Goal: Communication & Community: Answer question/provide support

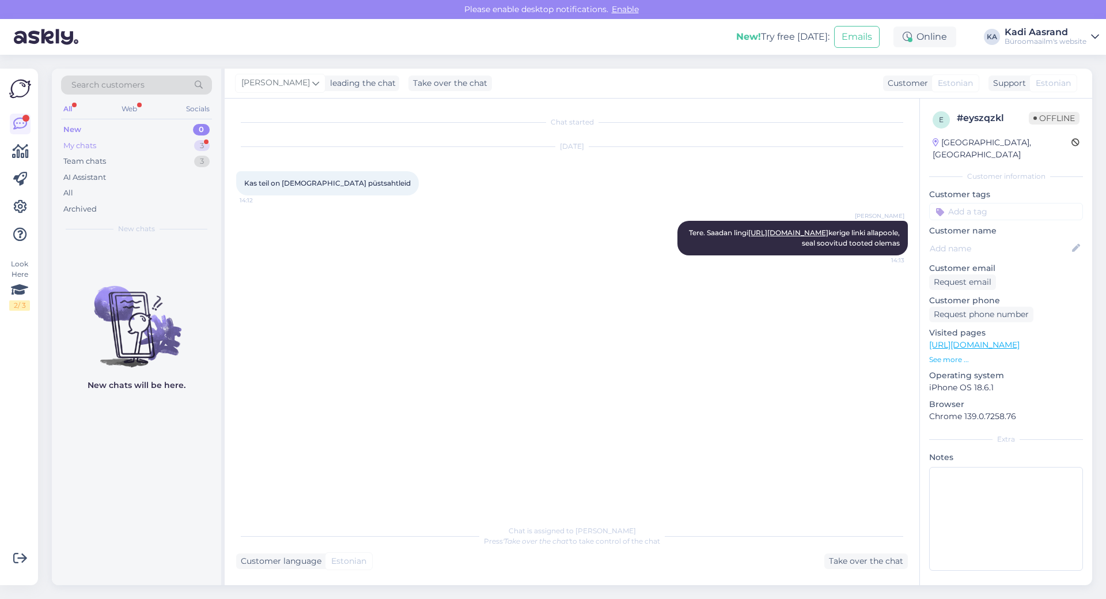
click at [121, 143] on div "My chats 3" at bounding box center [136, 146] width 151 height 16
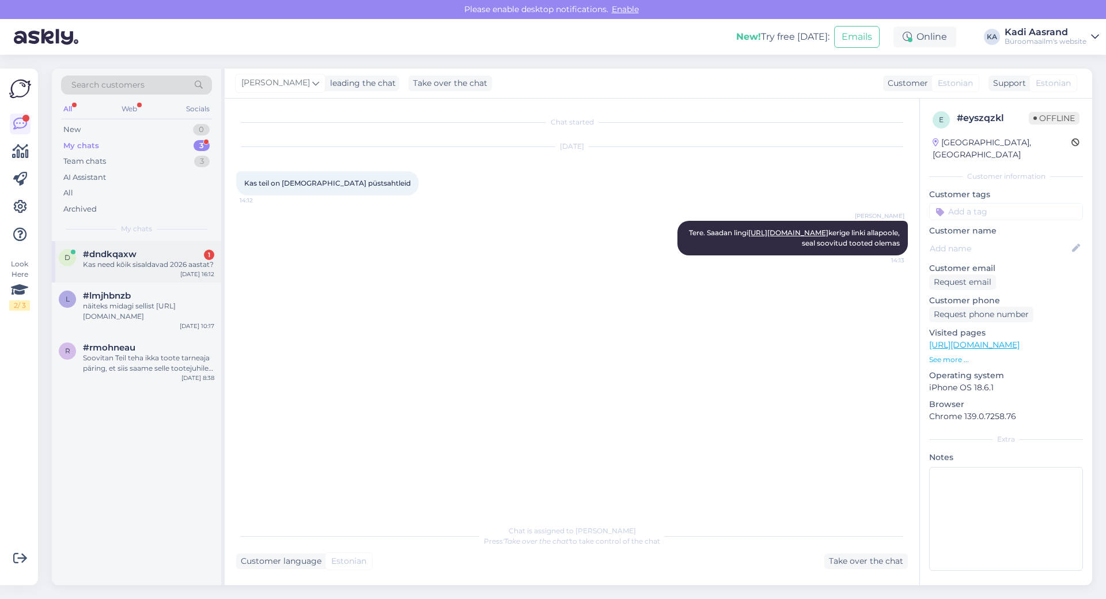
click at [165, 264] on div "Kas need kõik sisaldavad 2026 aastat?" at bounding box center [148, 264] width 131 height 10
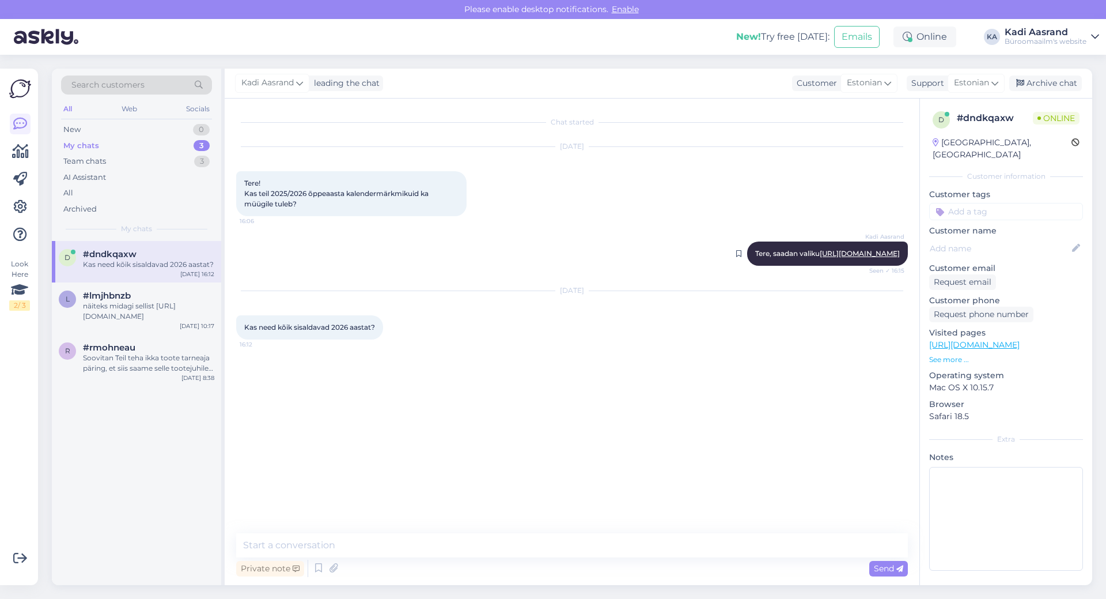
click at [820, 258] on link "[URL][DOMAIN_NAME]" at bounding box center [860, 253] width 80 height 9
click at [435, 266] on div "Kadi Aasrand Tere, saadan valiku [URL][DOMAIN_NAME] Seen ✓ 16:15" at bounding box center [572, 254] width 672 height 50
click at [361, 546] on textarea at bounding box center [572, 545] width 672 height 24
type textarea "Peaksid sisaldama jah, peaksid katma terve õppeaasta ära."
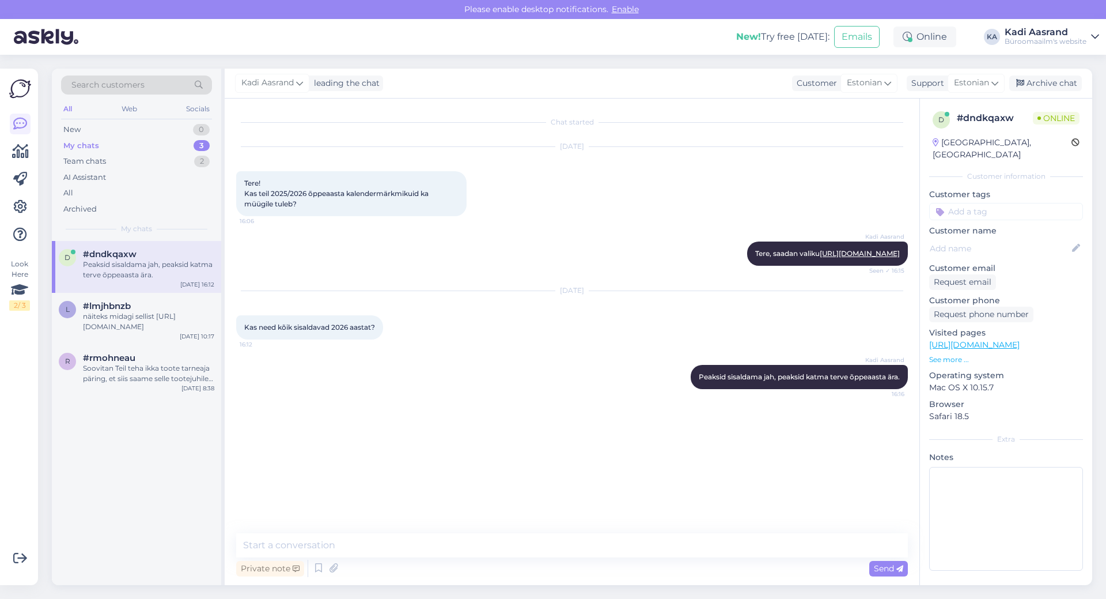
click at [448, 440] on div "Chat started [DATE] Tere! Kas teil 2025/2026 õppeaasta kalendermärkmikuid ka mü…" at bounding box center [577, 316] width 682 height 413
click at [77, 360] on div "r #rmohneau Soovitan Teil teha ikka toote tarneaja päring, et siis saame selle …" at bounding box center [137, 368] width 156 height 31
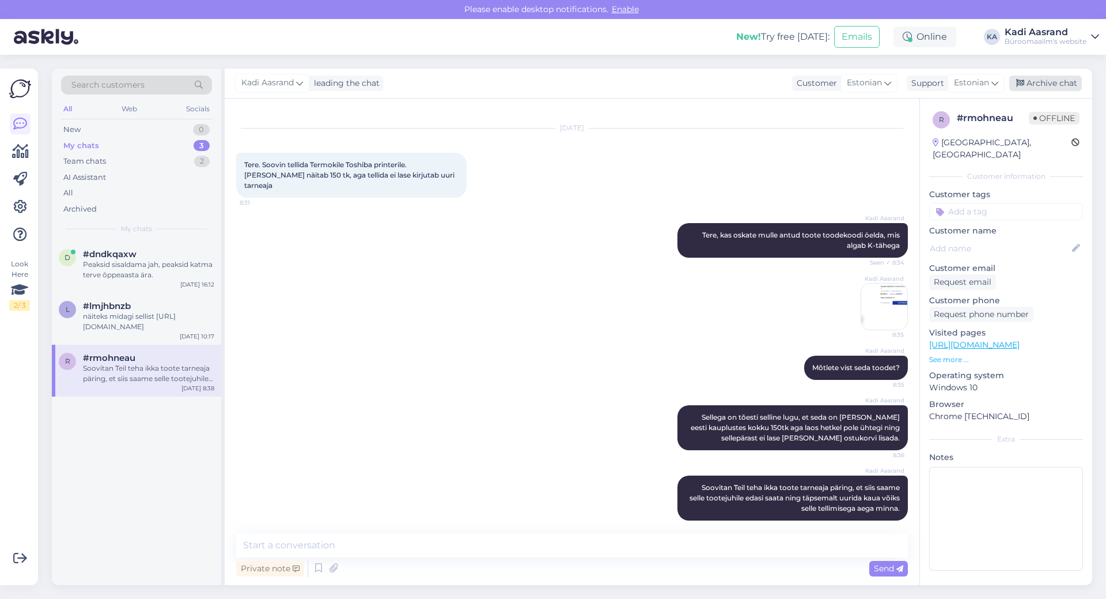
click at [1058, 83] on div "Archive chat" at bounding box center [1046, 83] width 73 height 16
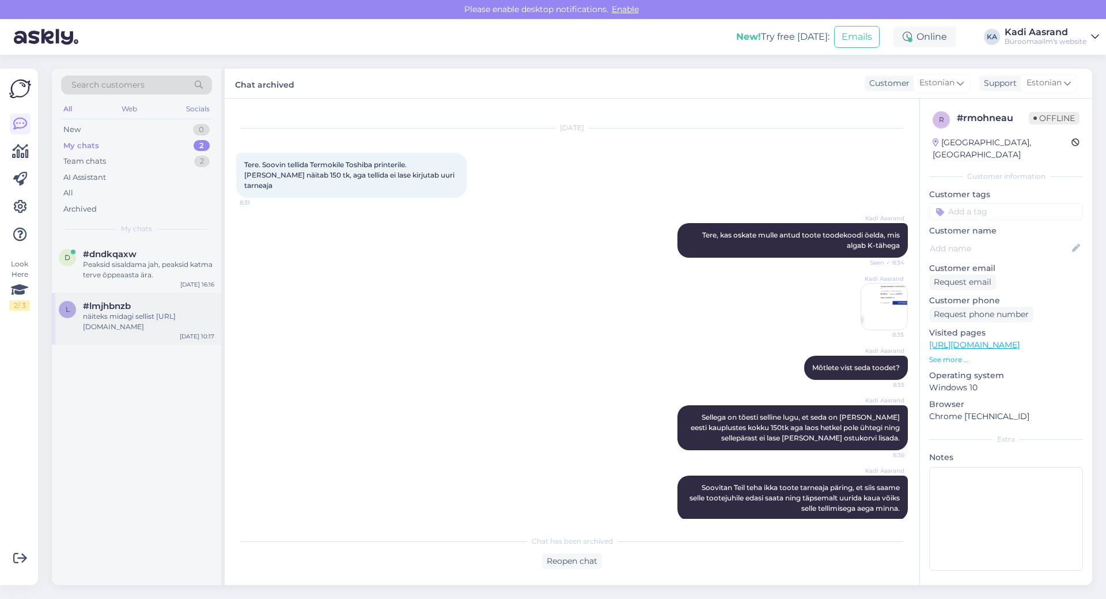
click at [154, 324] on div "näiteks midagi sellist [URL][DOMAIN_NAME]" at bounding box center [148, 321] width 131 height 21
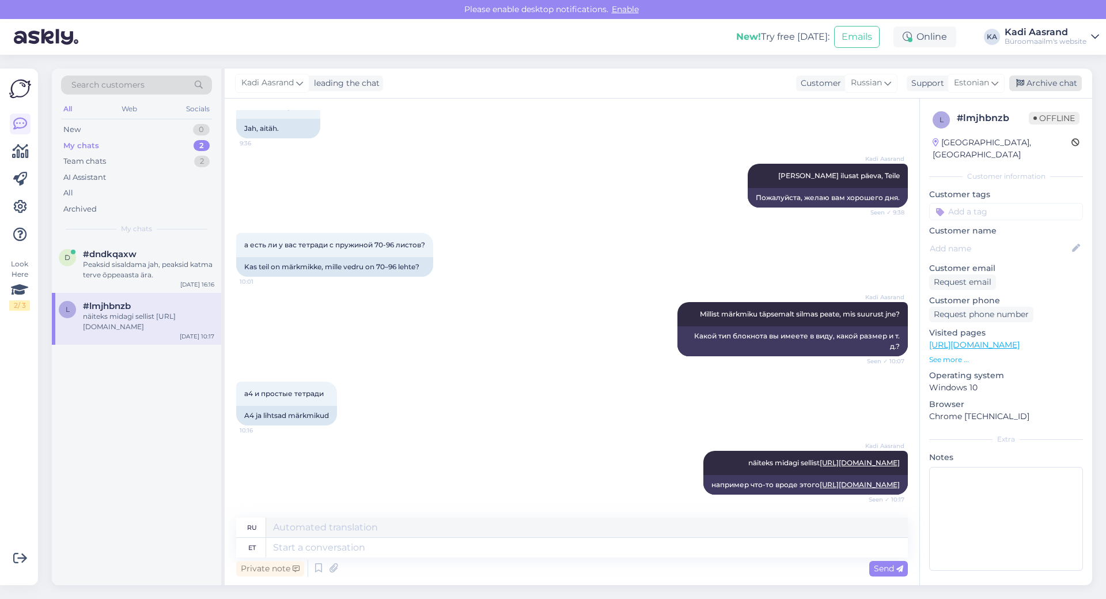
click at [1031, 80] on div "Archive chat" at bounding box center [1046, 83] width 73 height 16
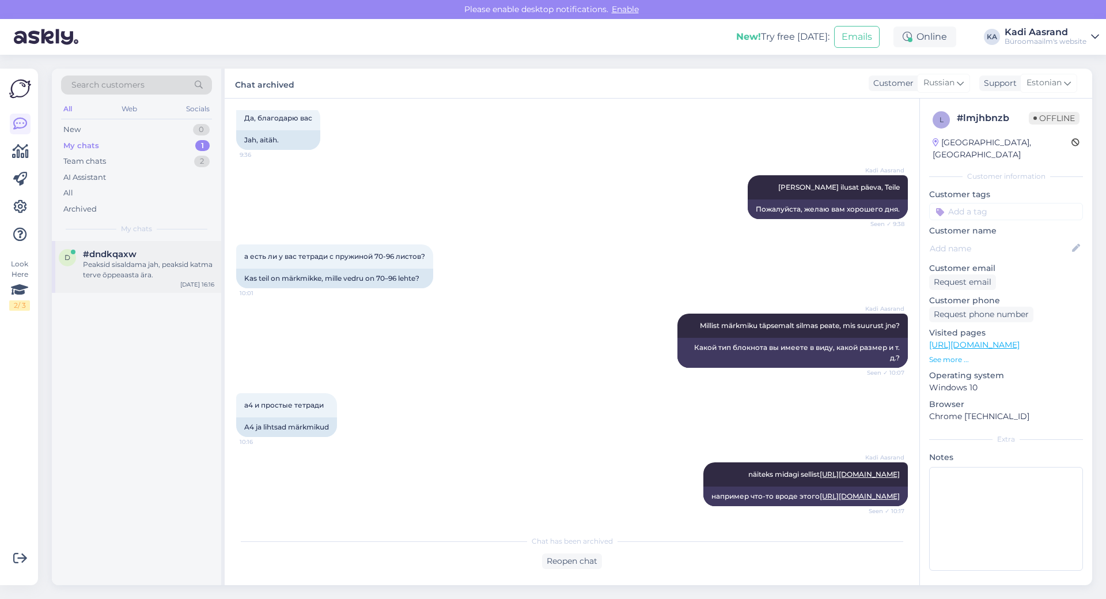
click at [164, 262] on div "Peaksid sisaldama jah, peaksid katma terve õppeaasta ära." at bounding box center [148, 269] width 131 height 21
